Goal: Task Accomplishment & Management: Manage account settings

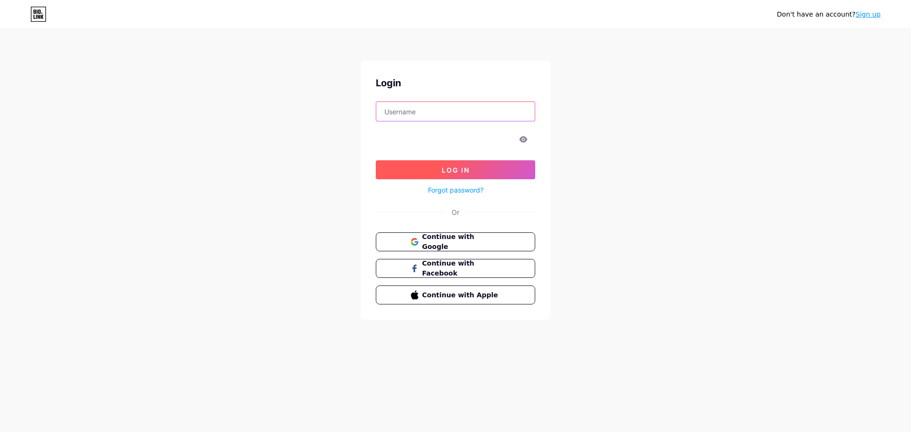
type input "[EMAIL_ADDRESS][DOMAIN_NAME]"
click at [468, 167] on span "Log In" at bounding box center [456, 170] width 28 height 8
